Goal: Transaction & Acquisition: Purchase product/service

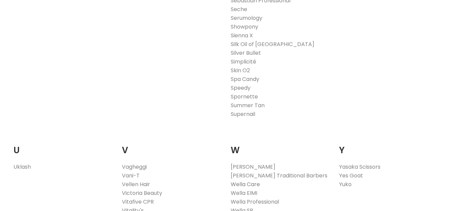
scroll to position [1308, 0]
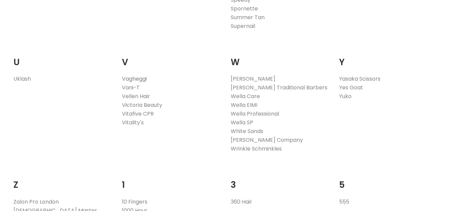
click at [142, 75] on link "Vagheggi" at bounding box center [134, 79] width 25 height 8
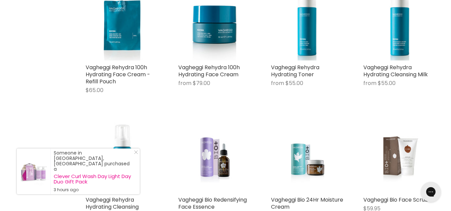
scroll to position [1510, 0]
